Goal: Communication & Community: Answer question/provide support

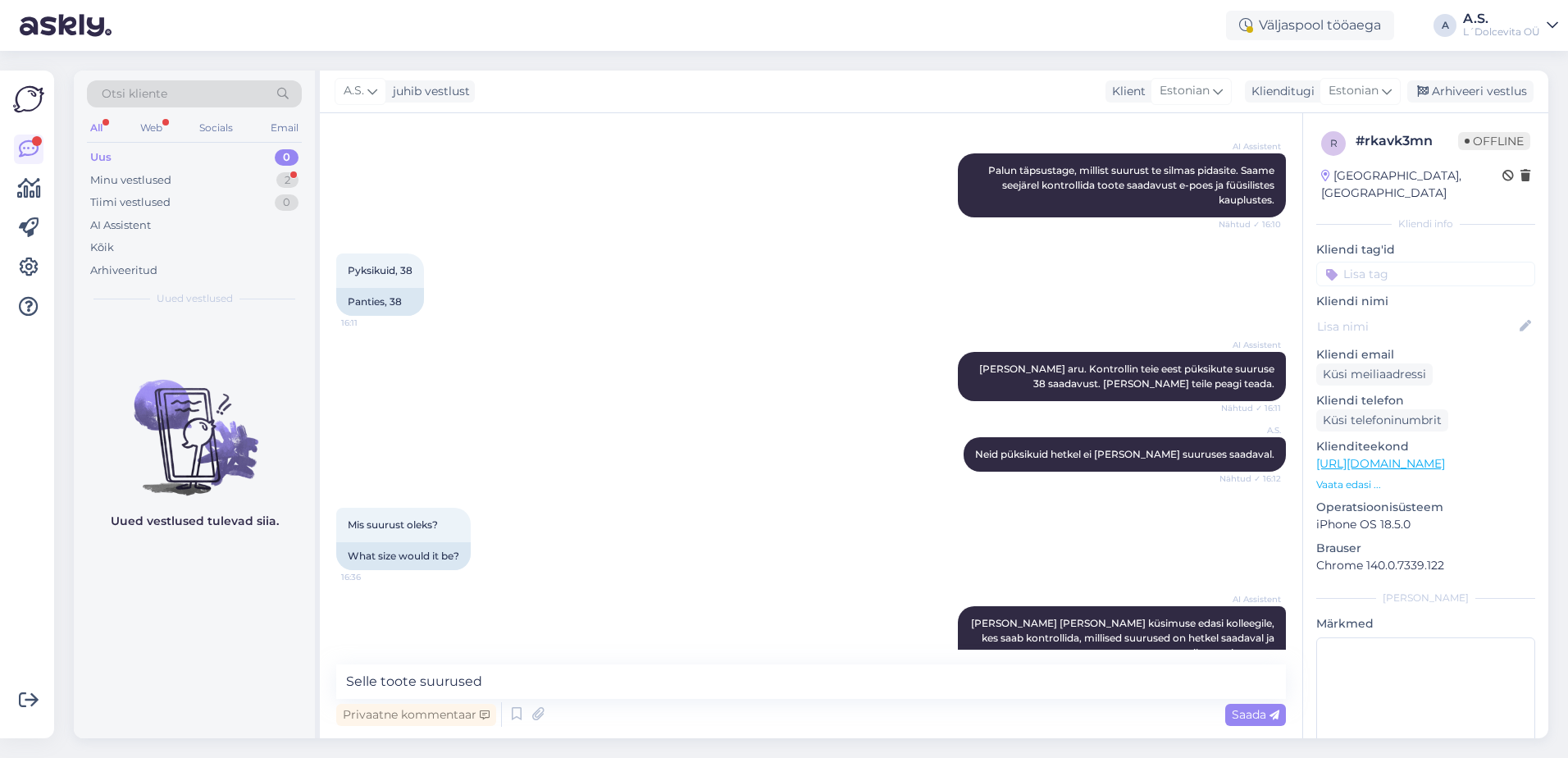
scroll to position [689, 0]
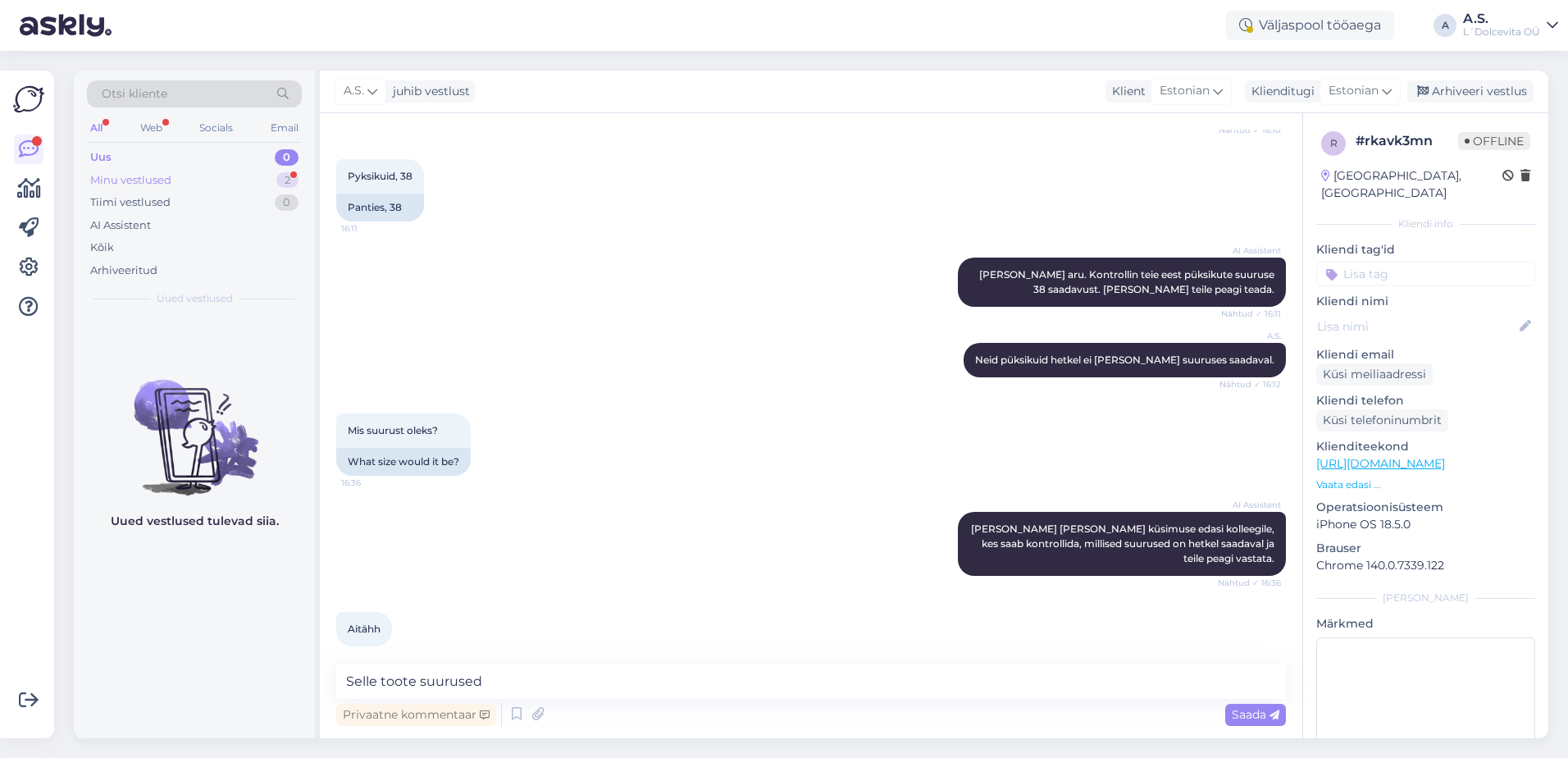
click at [211, 181] on div "Minu vestlused 2" at bounding box center [194, 180] width 215 height 23
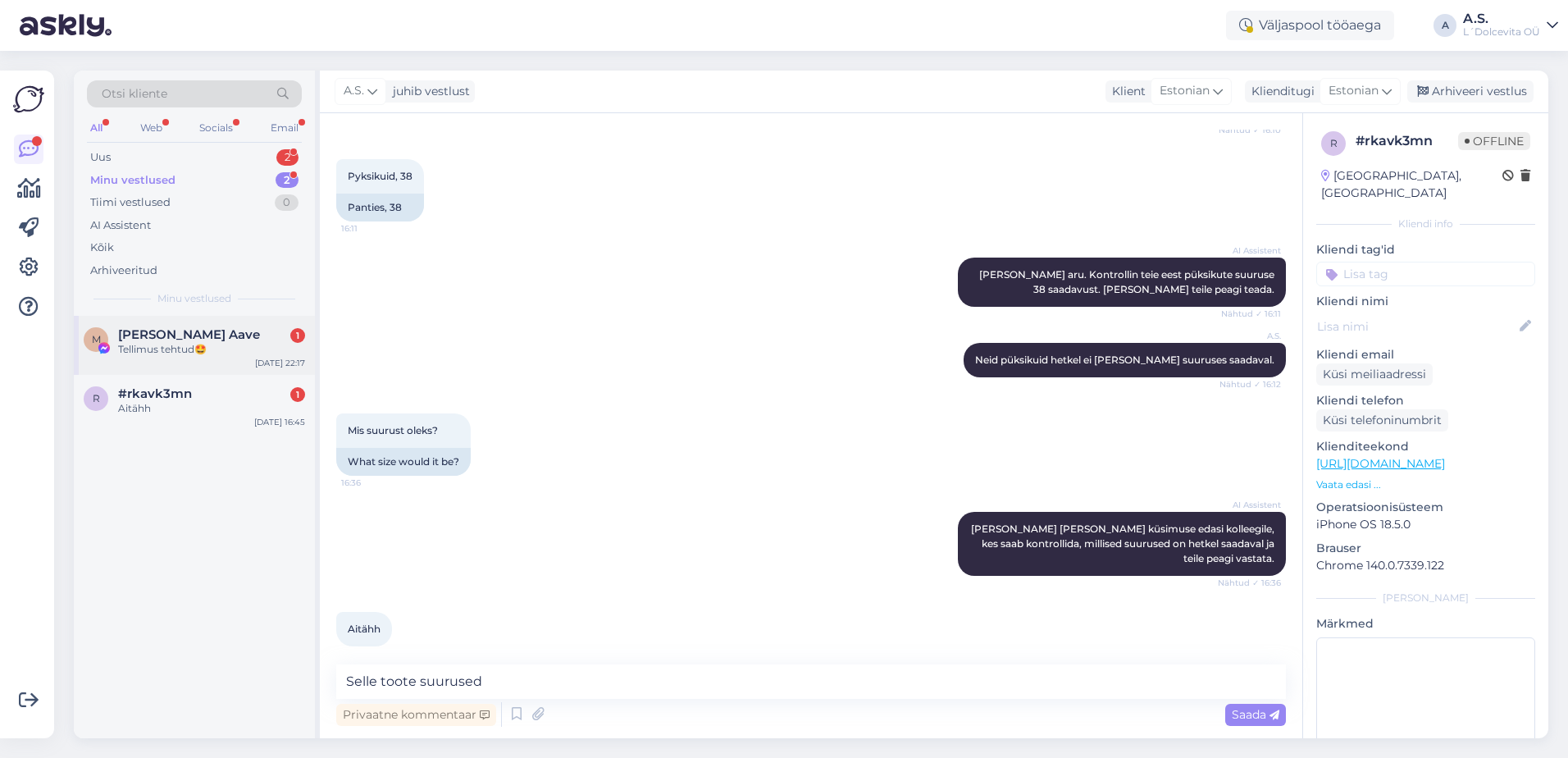
click at [193, 361] on div "M [PERSON_NAME] Aave 1 Tellimus tehtud🤩 [DATE] 22:17" at bounding box center [194, 345] width 241 height 59
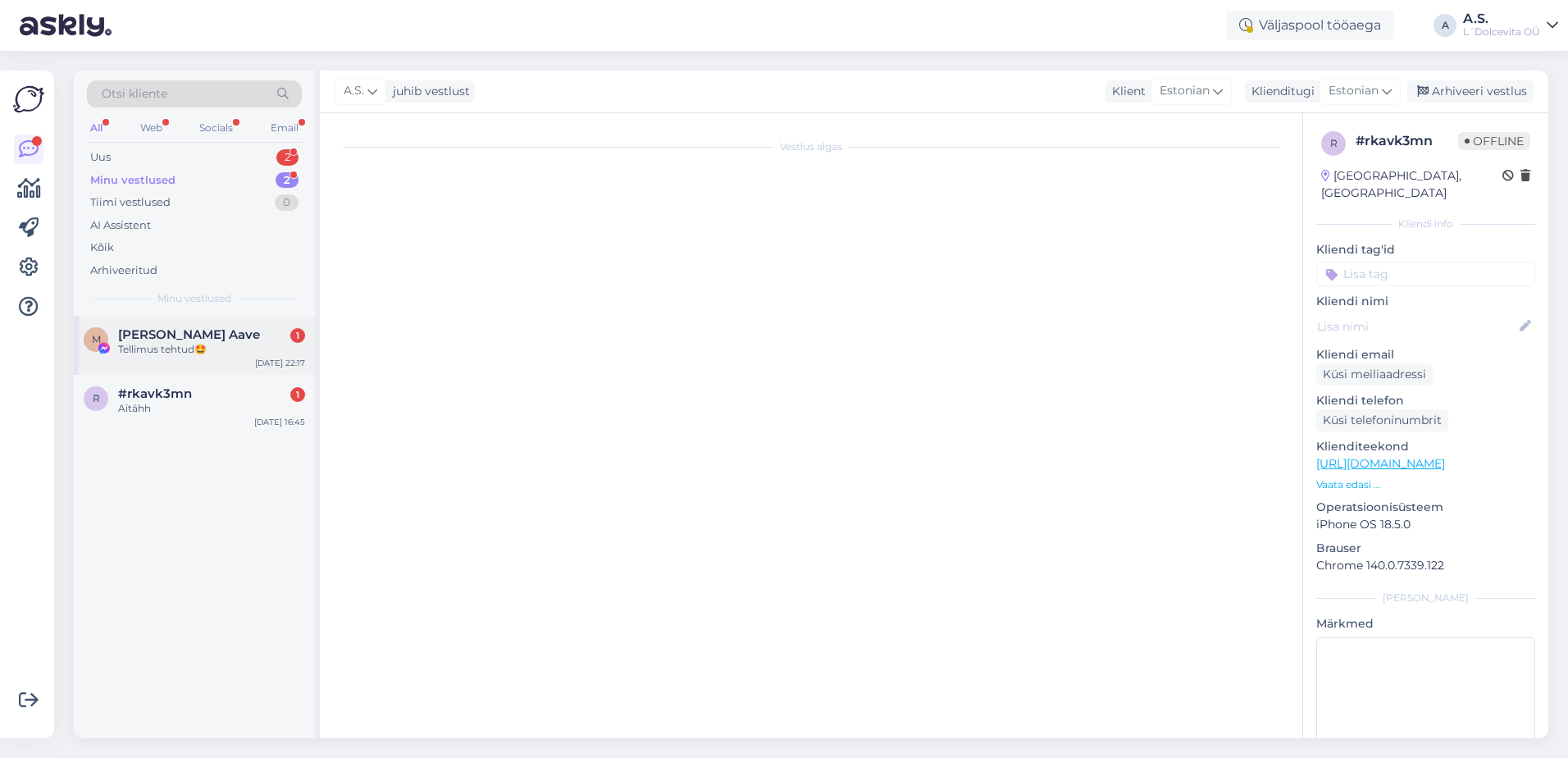
scroll to position [2889, 0]
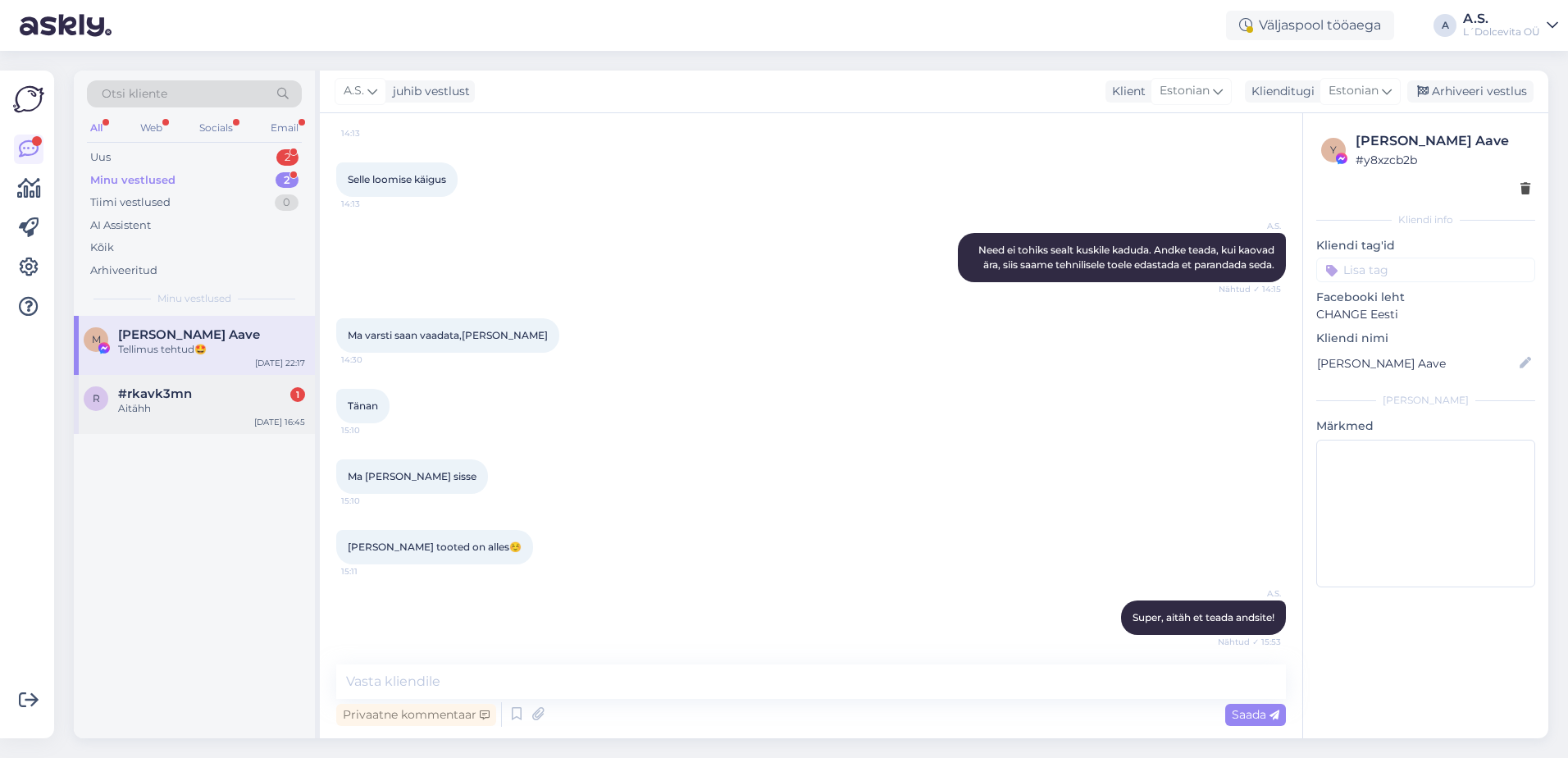
click at [207, 413] on div "Aitähh" at bounding box center [212, 408] width 187 height 15
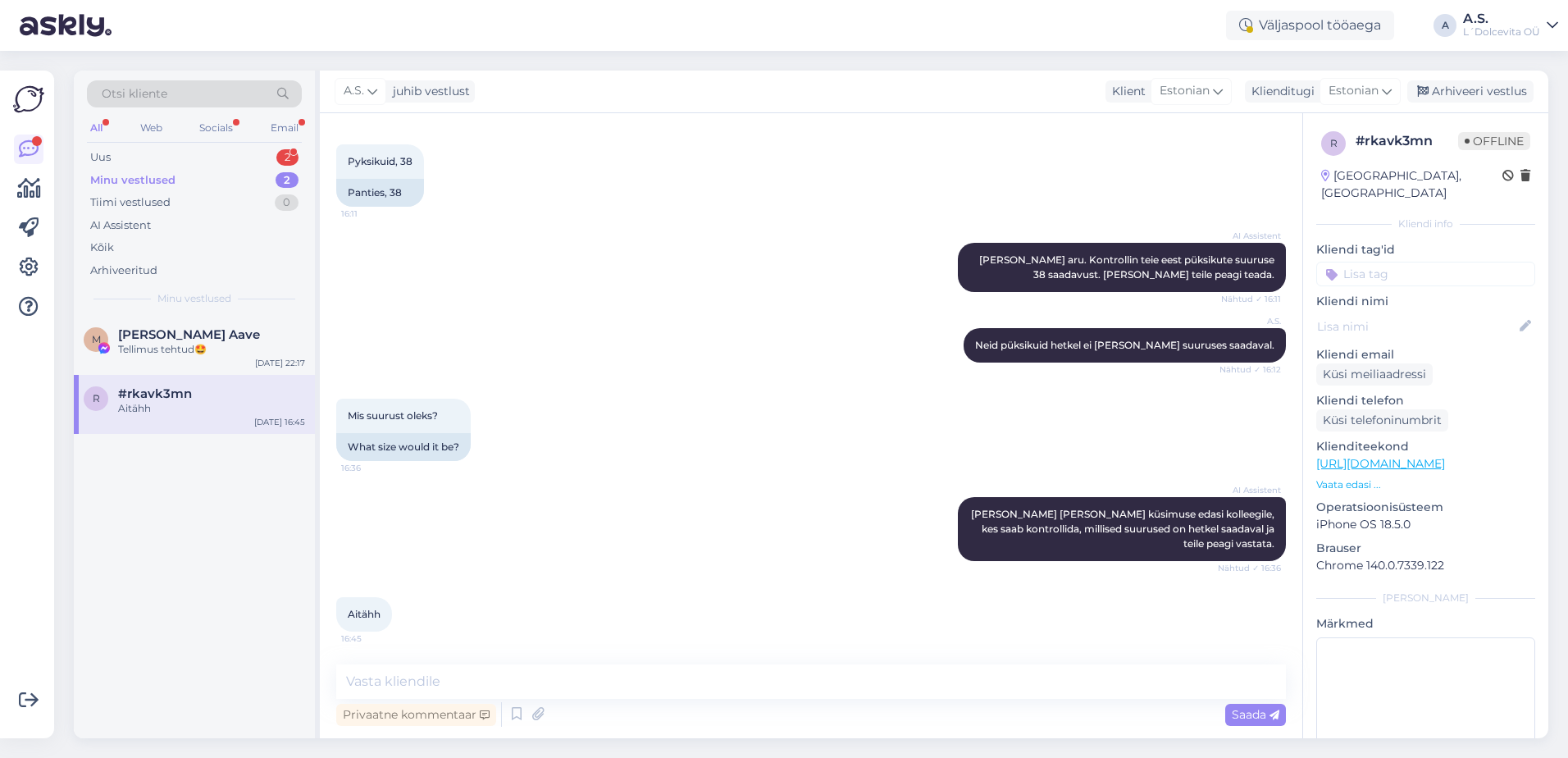
scroll to position [482, 0]
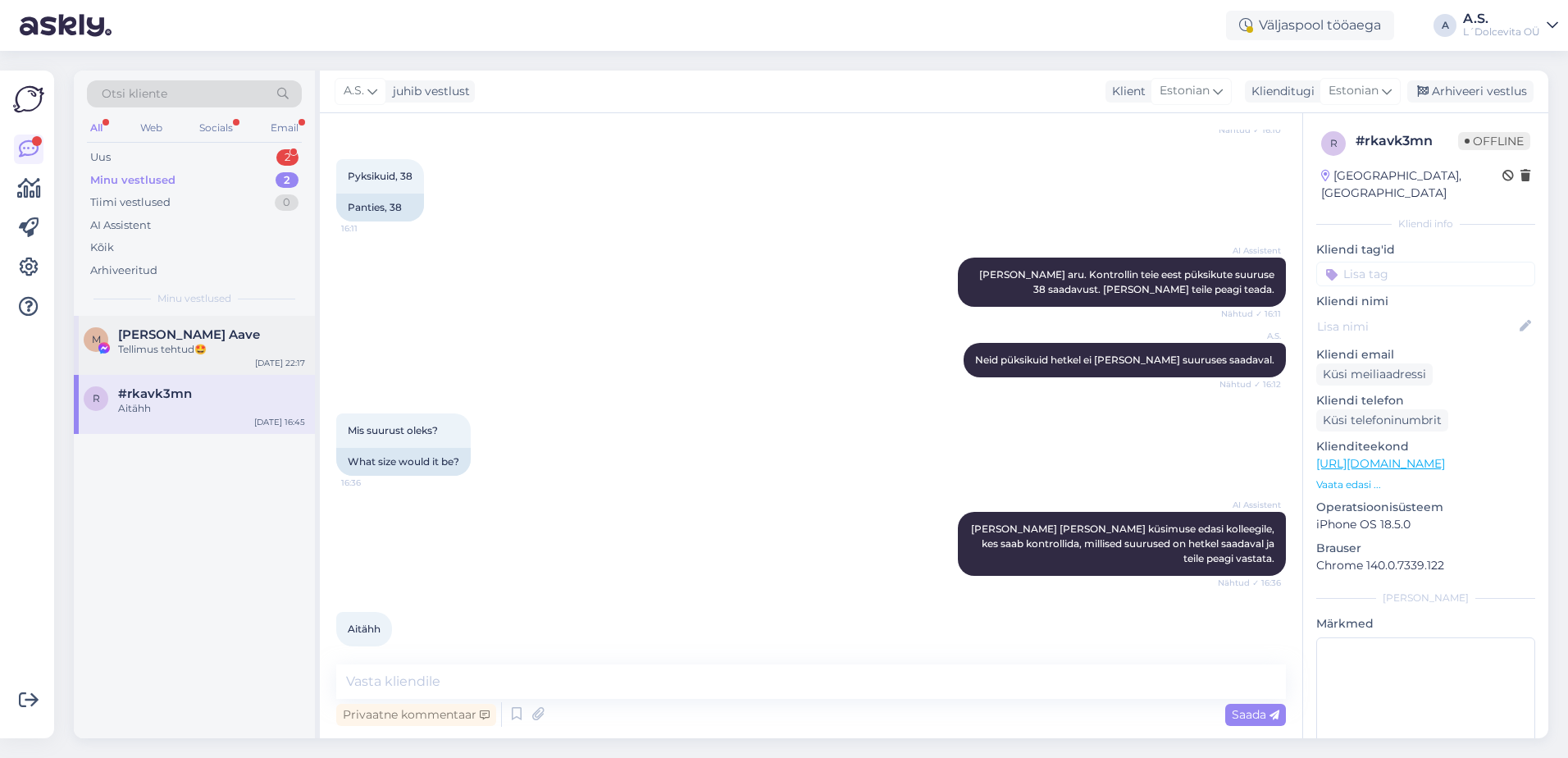
click at [245, 354] on div "Tellimus tehtud🤩" at bounding box center [212, 349] width 187 height 15
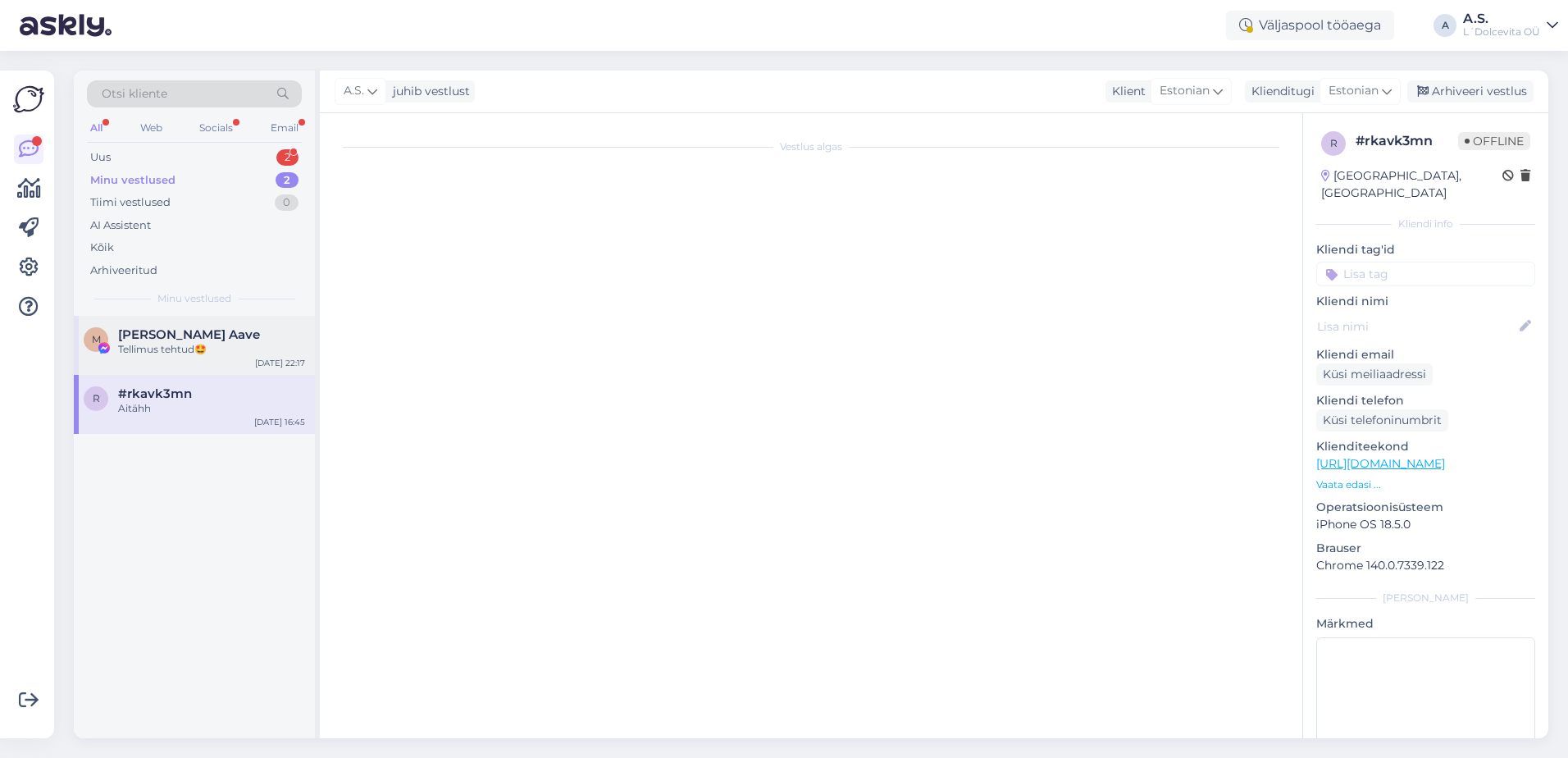
scroll to position [2889, 0]
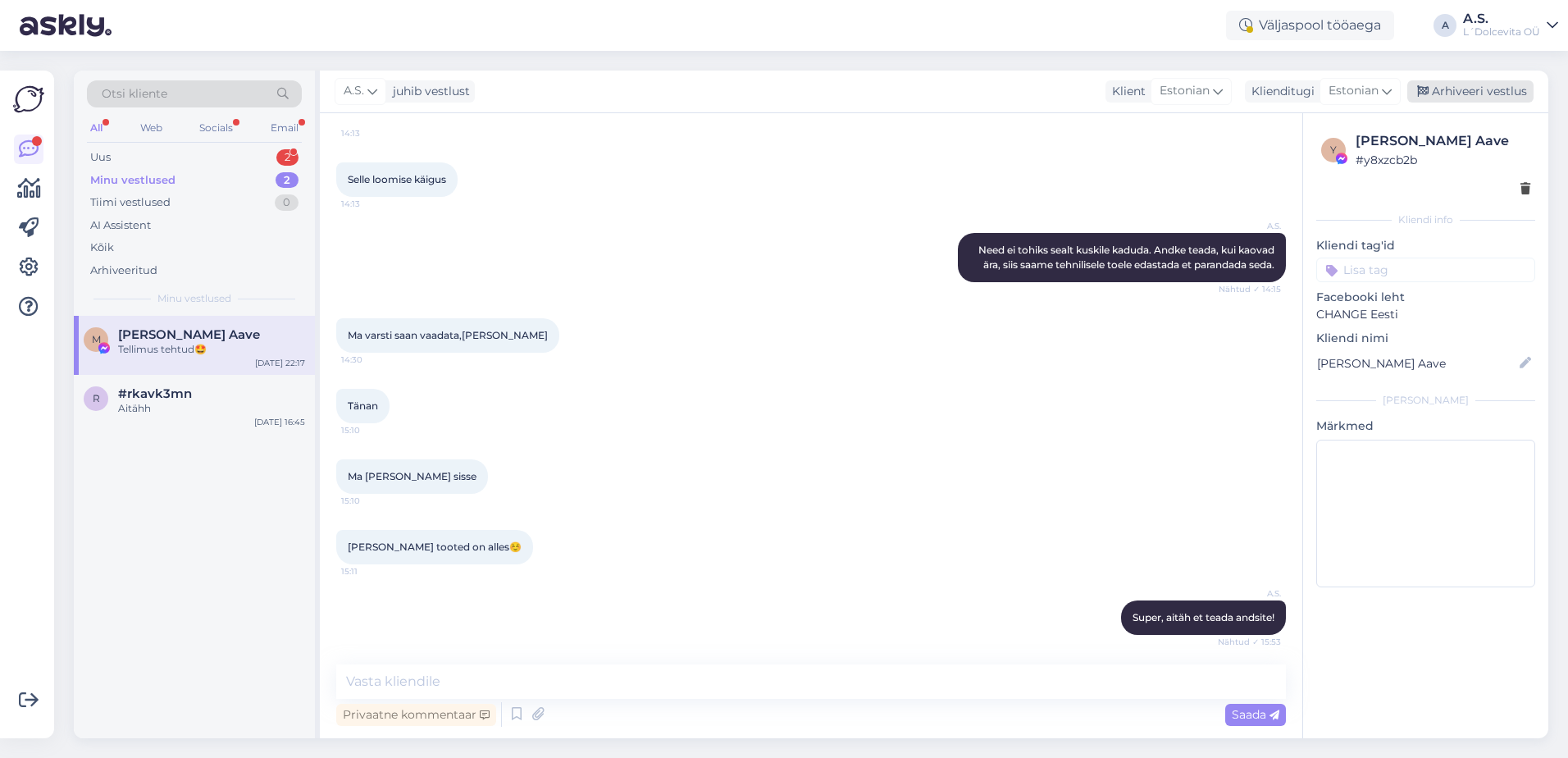
click at [1428, 87] on icon at bounding box center [1422, 92] width 11 height 11
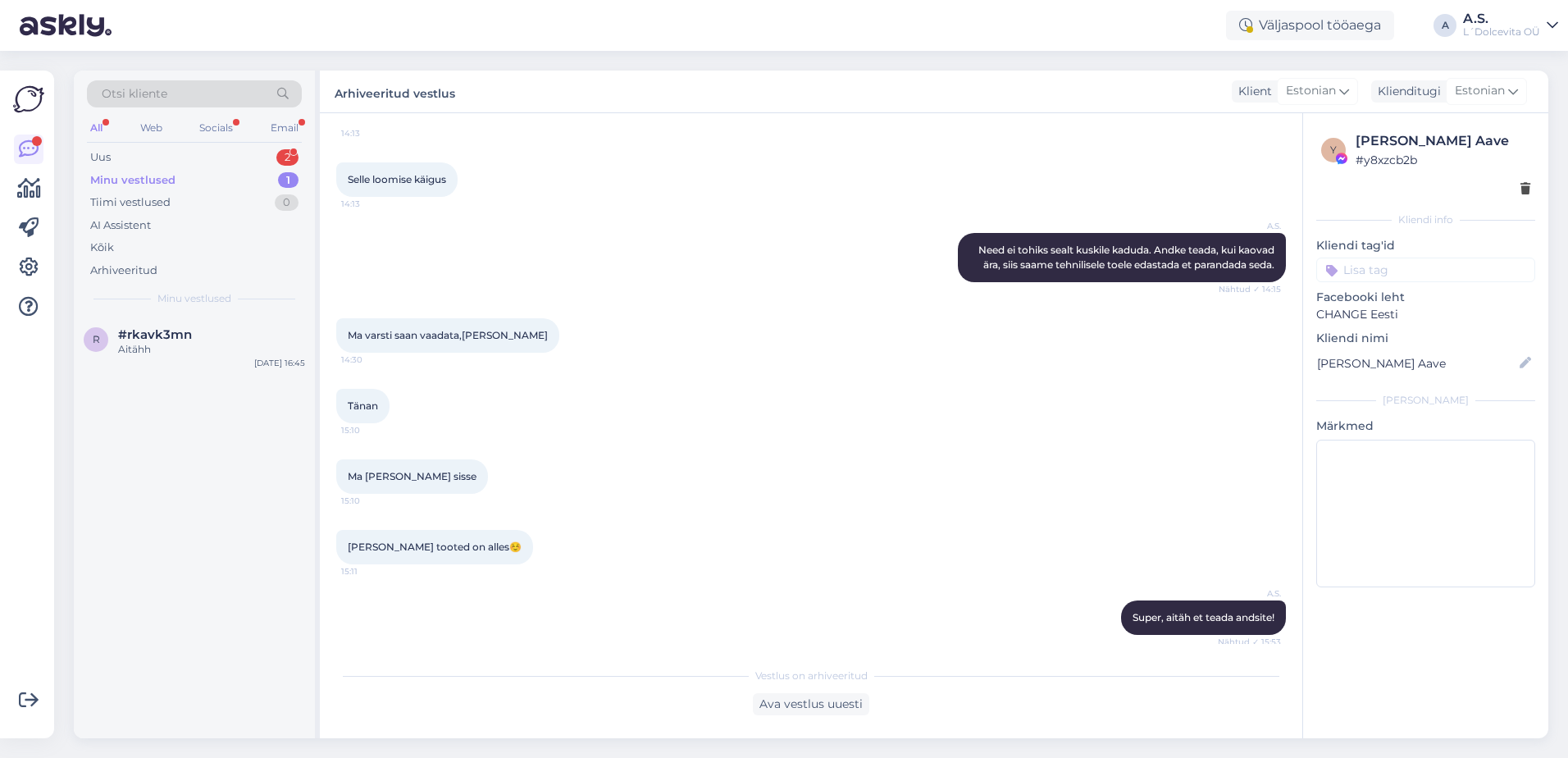
click at [177, 182] on div "Minu vestlused 1" at bounding box center [194, 180] width 215 height 23
click at [171, 165] on div "Uus 2" at bounding box center [194, 157] width 215 height 23
click at [215, 361] on div "J Jaymax Digital 1 Quick idea for Klienditeenindus [DATE] 22:39" at bounding box center [194, 345] width 241 height 59
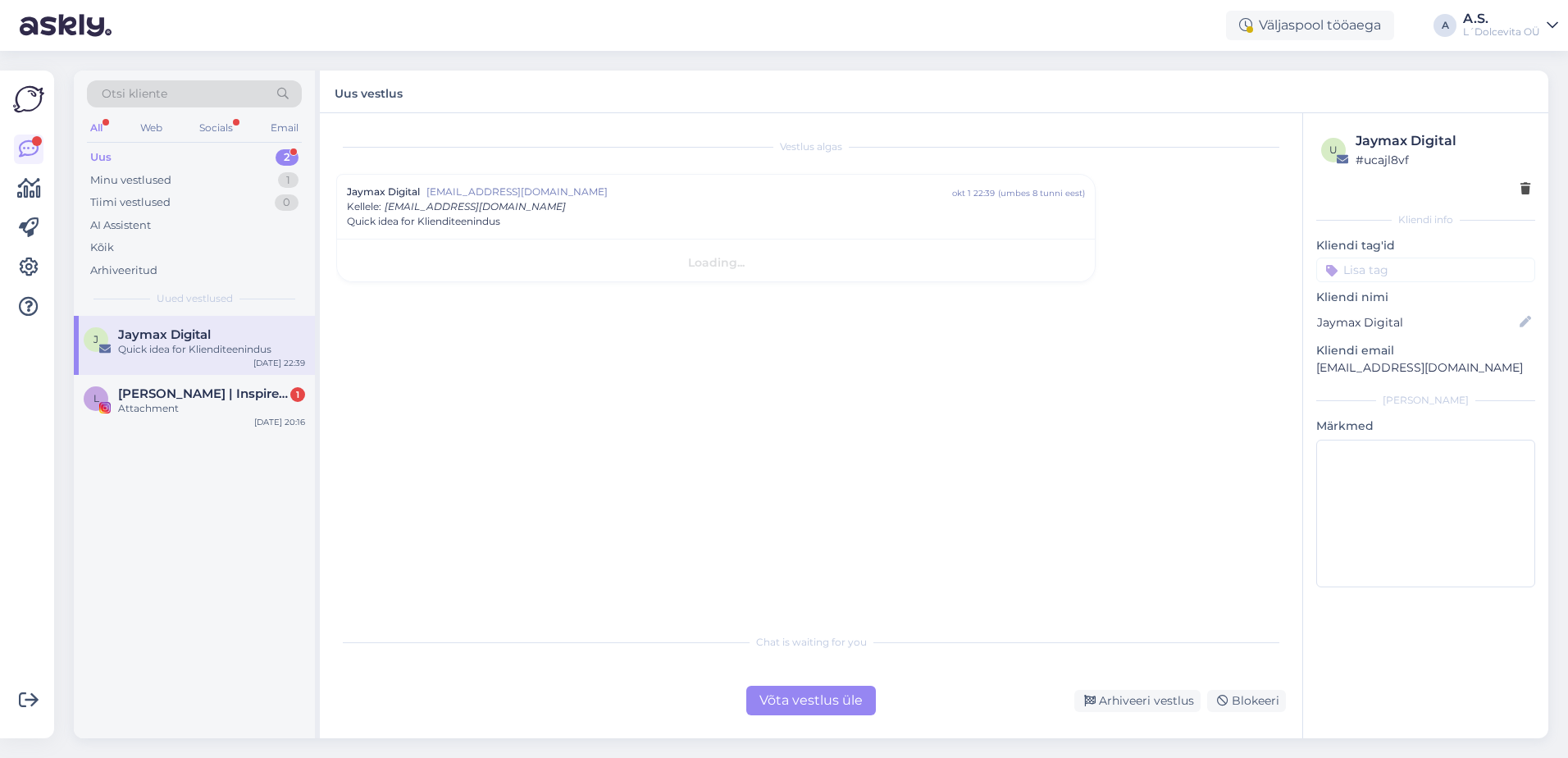
scroll to position [0, 0]
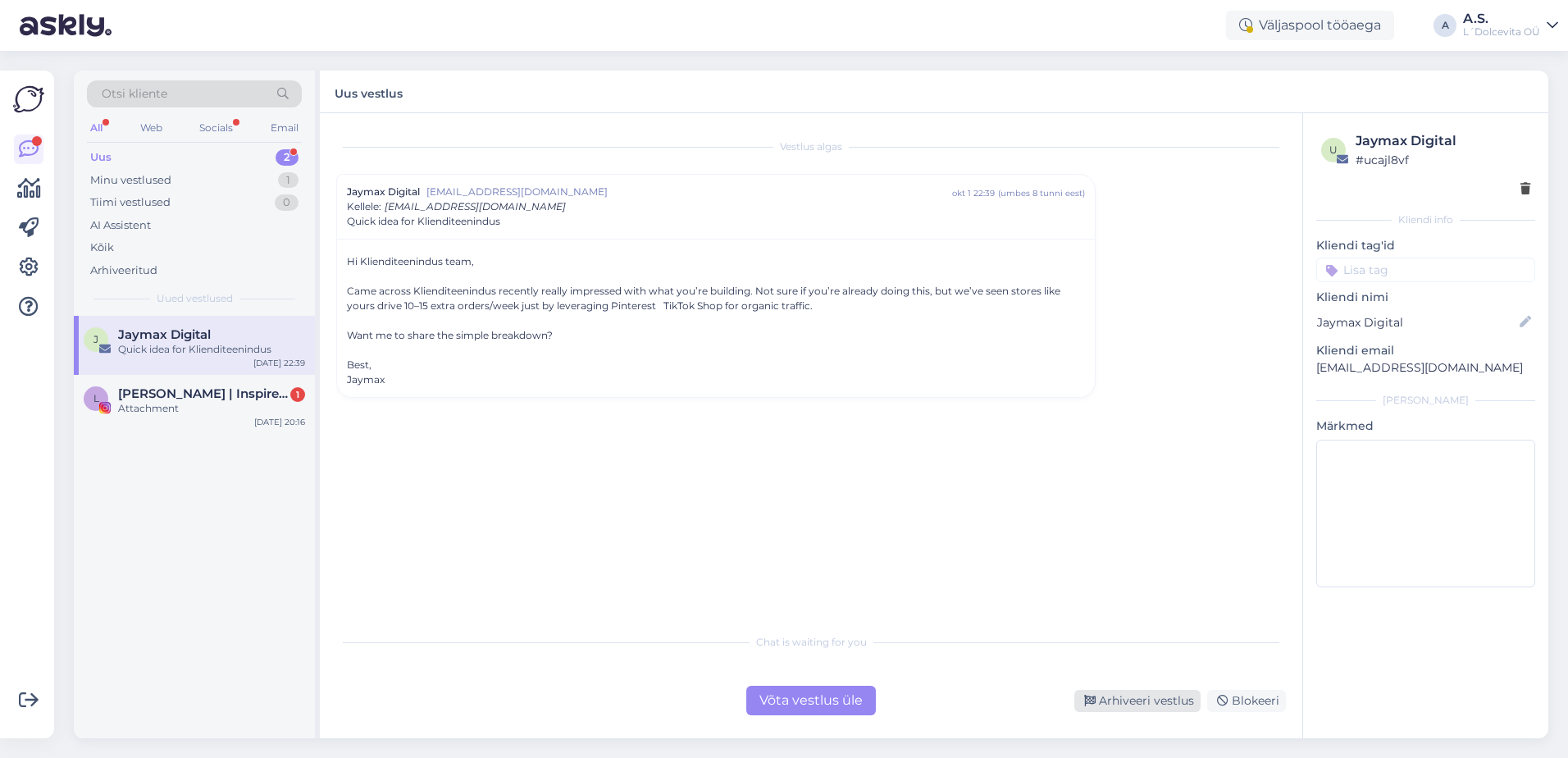
click at [1173, 703] on div "Arhiveeri vestlus" at bounding box center [1138, 701] width 126 height 22
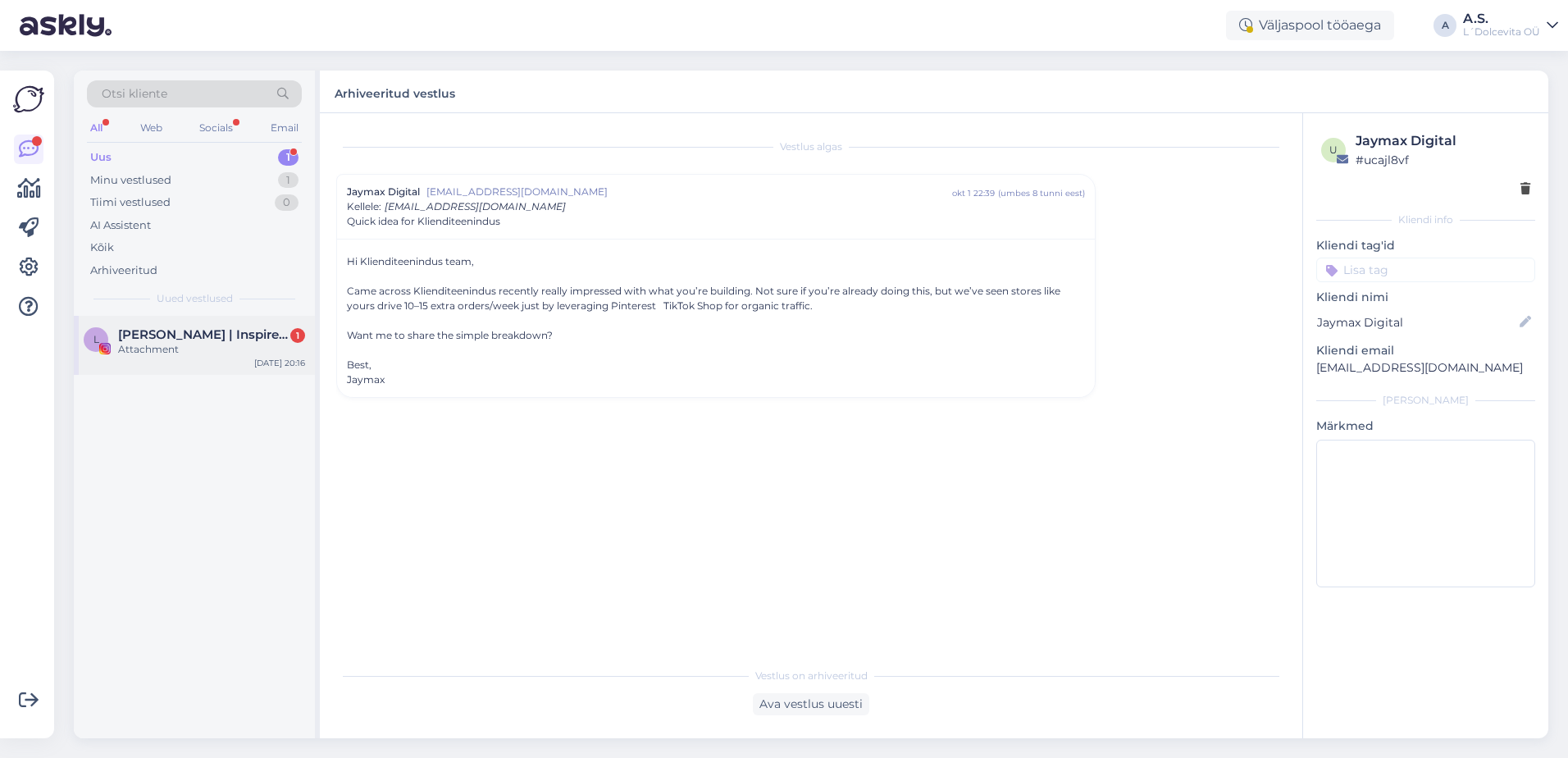
click at [173, 347] on div "Attachment" at bounding box center [212, 349] width 187 height 15
